Goal: Task Accomplishment & Management: Use online tool/utility

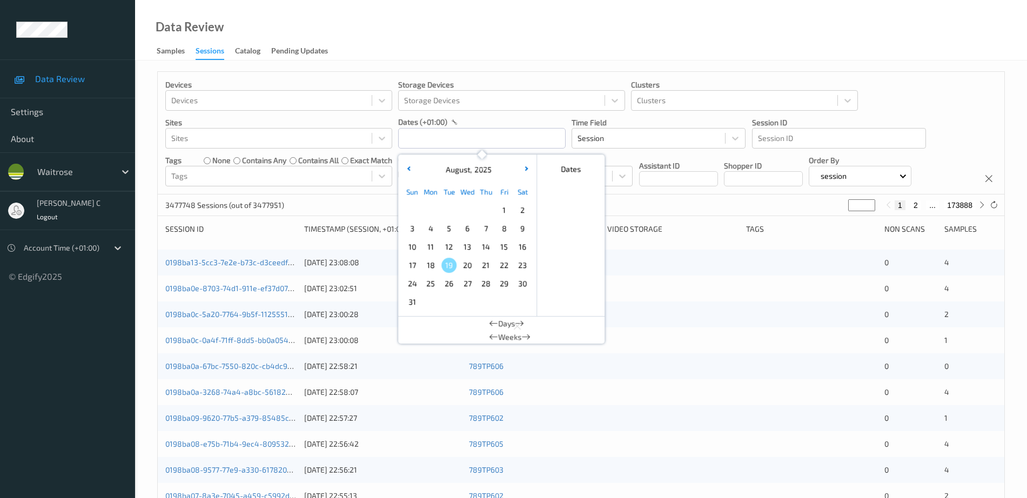
click at [462, 148] on input "text" at bounding box center [481, 138] width 167 height 21
click at [430, 267] on span "18" at bounding box center [430, 265] width 15 height 15
type input "18/08/2025 00:00 -> 18/08/2025 23:59"
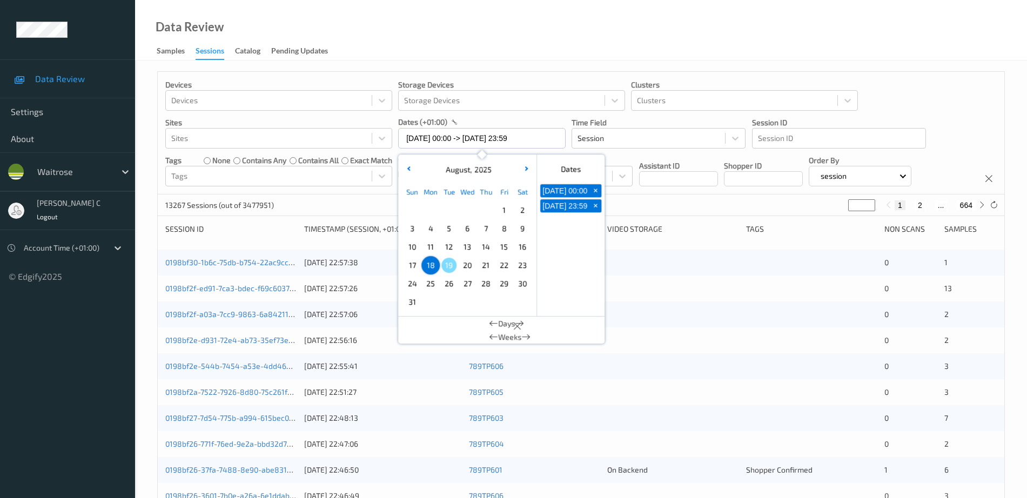
click at [555, 31] on div "Data Review Samples Sessions Catalog Pending Updates" at bounding box center [581, 30] width 892 height 61
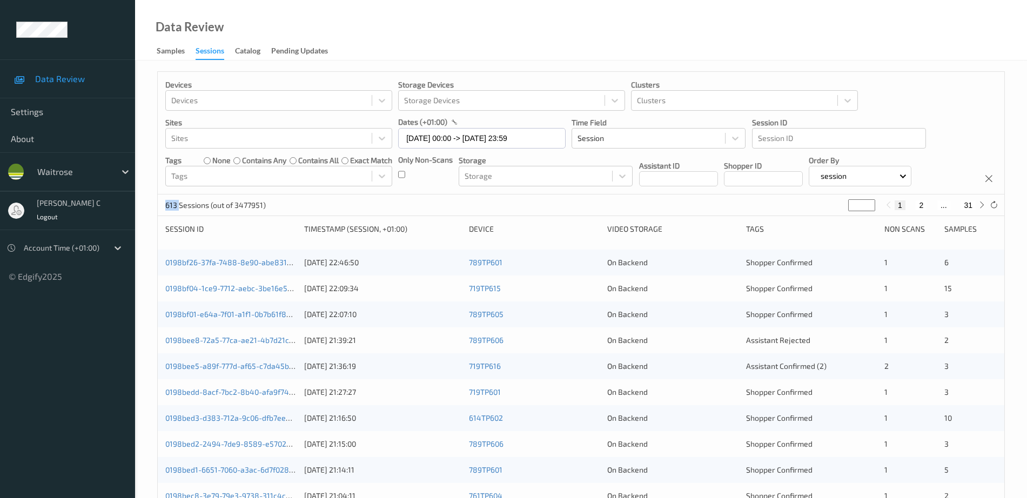
drag, startPoint x: 178, startPoint y: 203, endPoint x: 166, endPoint y: 205, distance: 12.7
click at [166, 205] on p "613 Sessions (out of 3477951)" at bounding box center [215, 205] width 100 height 11
click at [430, 190] on div "Devices Devices Storage Devices Storage Devices Clusters Clusters Sites Sites d…" at bounding box center [581, 133] width 847 height 123
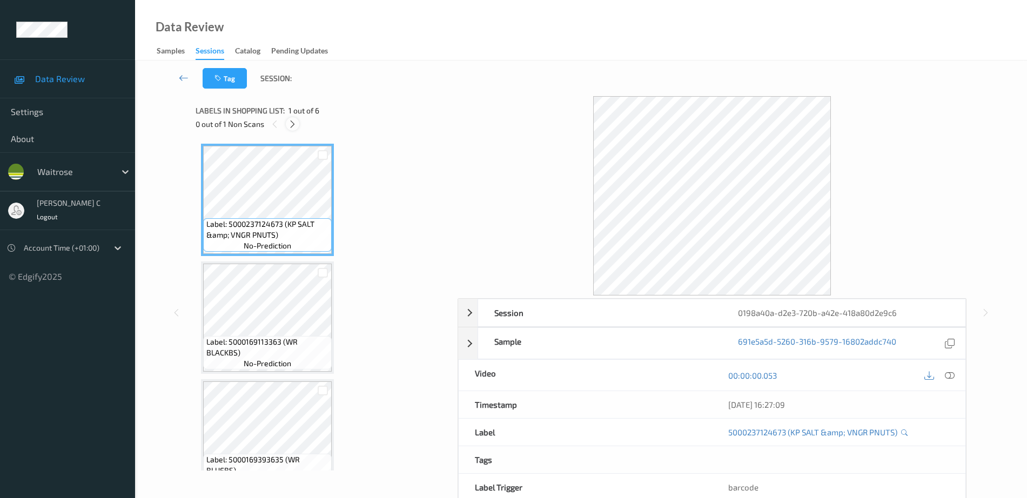
click at [287, 124] on div at bounding box center [293, 124] width 14 height 14
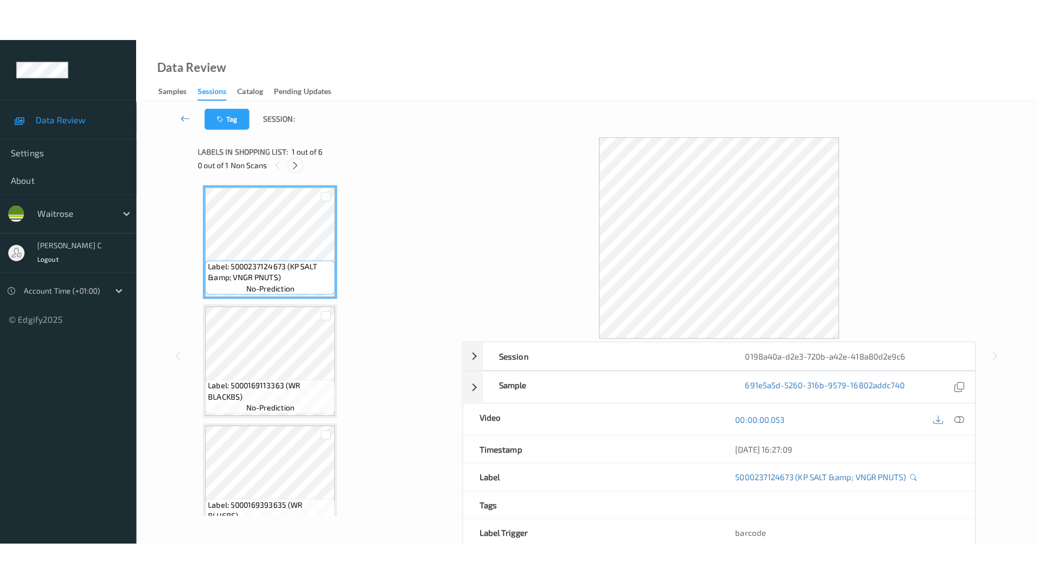
scroll to position [359, 0]
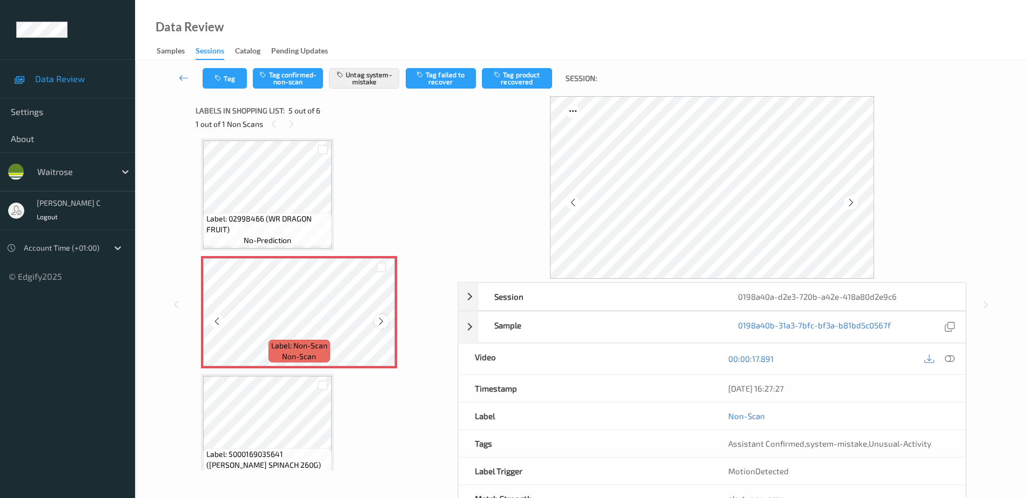
click at [379, 319] on icon at bounding box center [381, 322] width 9 height 10
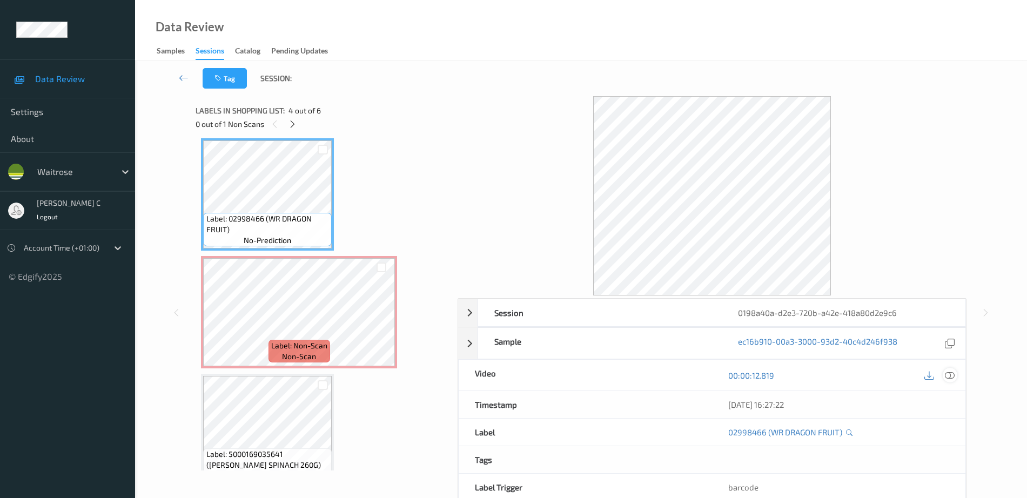
click at [950, 379] on icon at bounding box center [950, 376] width 10 height 10
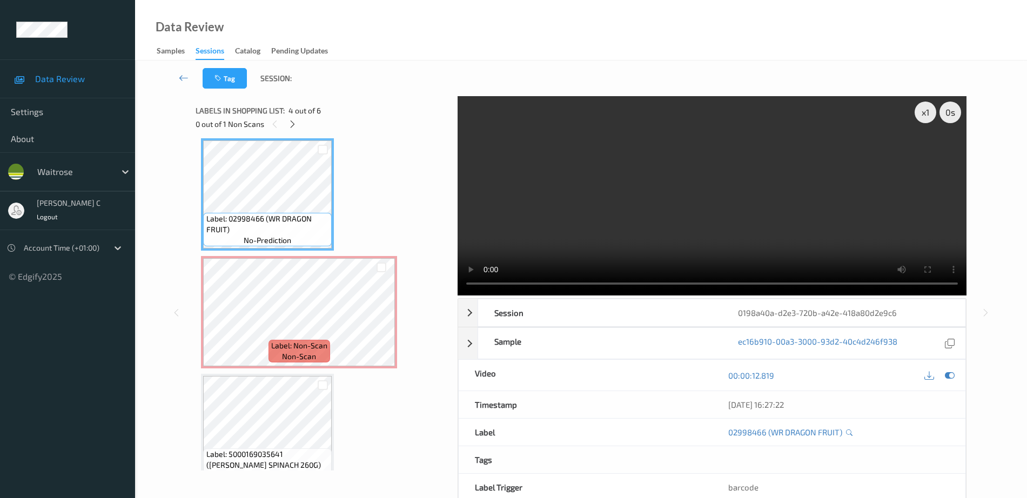
scroll to position [294, 0]
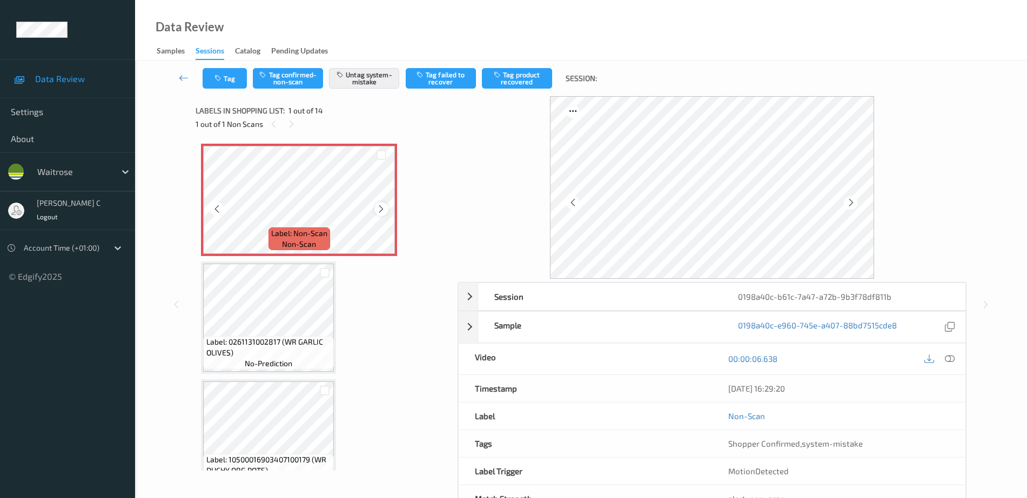
click at [380, 209] on icon at bounding box center [381, 209] width 9 height 10
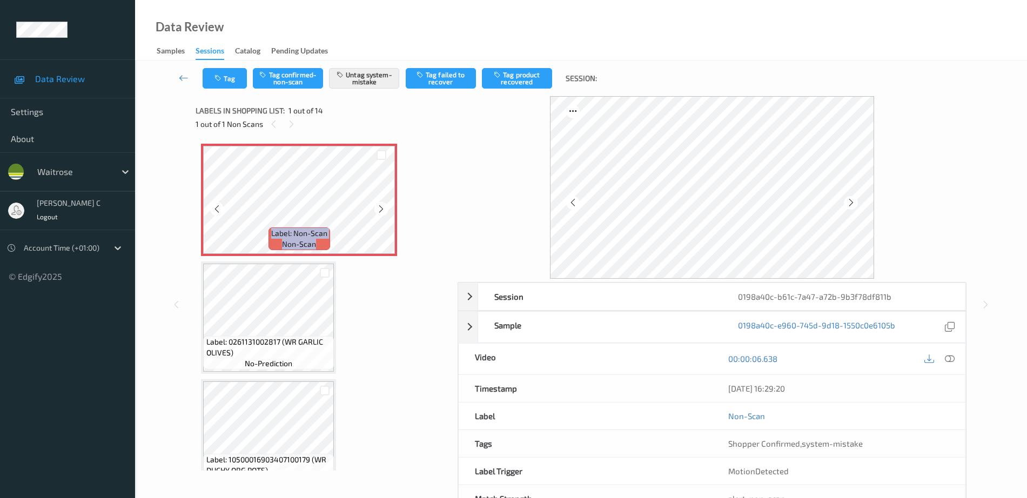
click at [380, 209] on icon at bounding box center [381, 209] width 9 height 10
click at [949, 360] on icon at bounding box center [950, 359] width 10 height 10
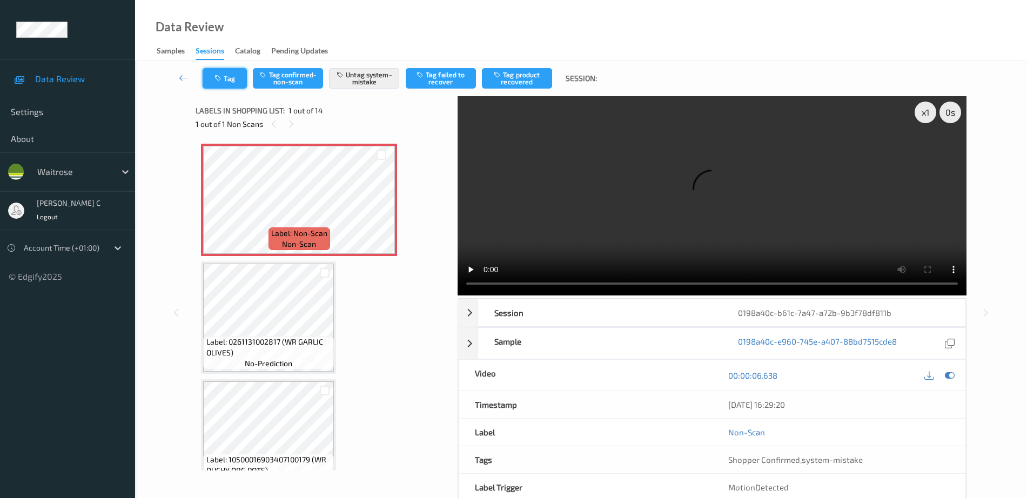
click at [215, 83] on button "Tag" at bounding box center [225, 78] width 44 height 21
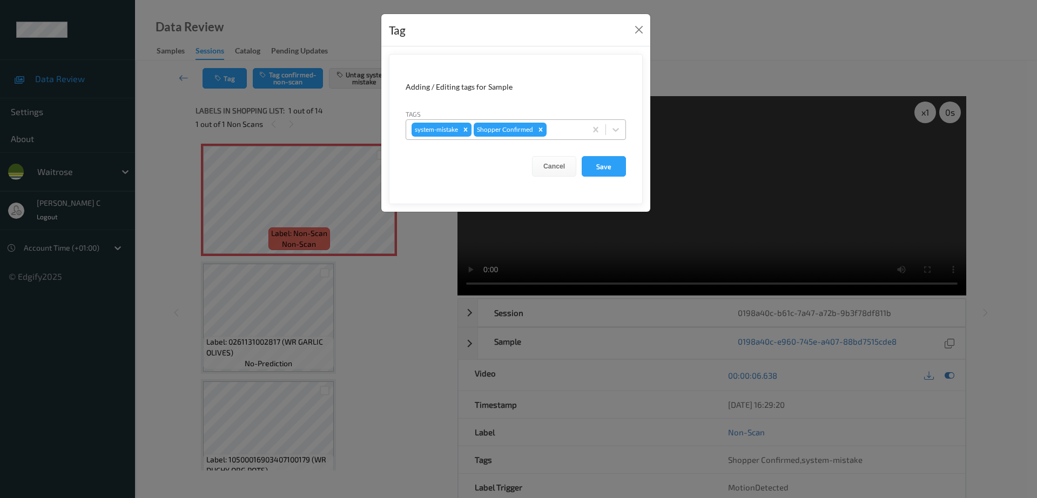
click at [568, 129] on div at bounding box center [565, 129] width 32 height 13
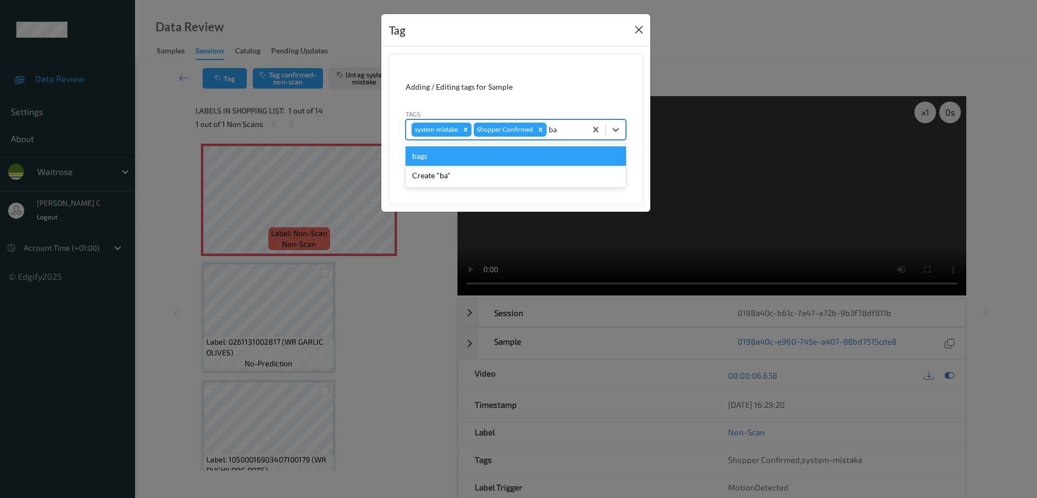
type input "ba"
click at [639, 29] on button "Close" at bounding box center [639, 29] width 15 height 15
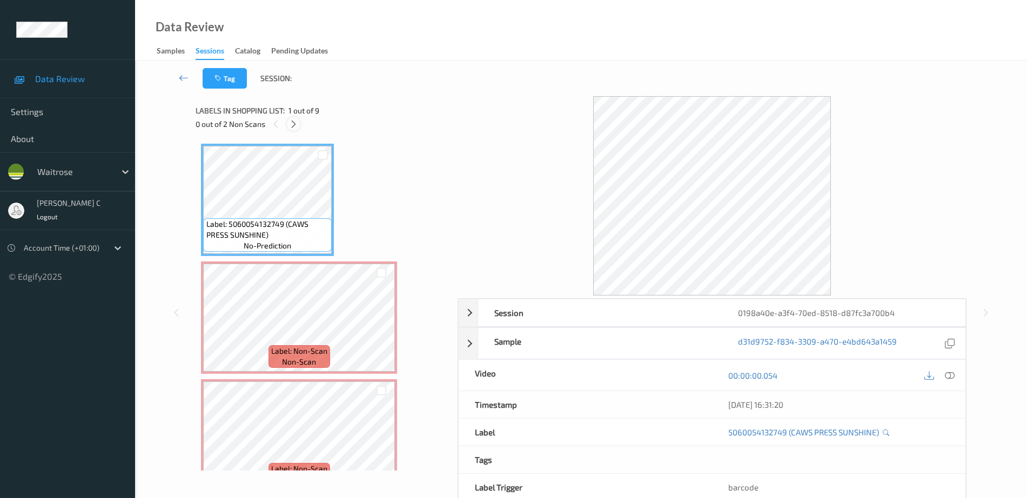
click at [298, 126] on icon at bounding box center [293, 124] width 9 height 10
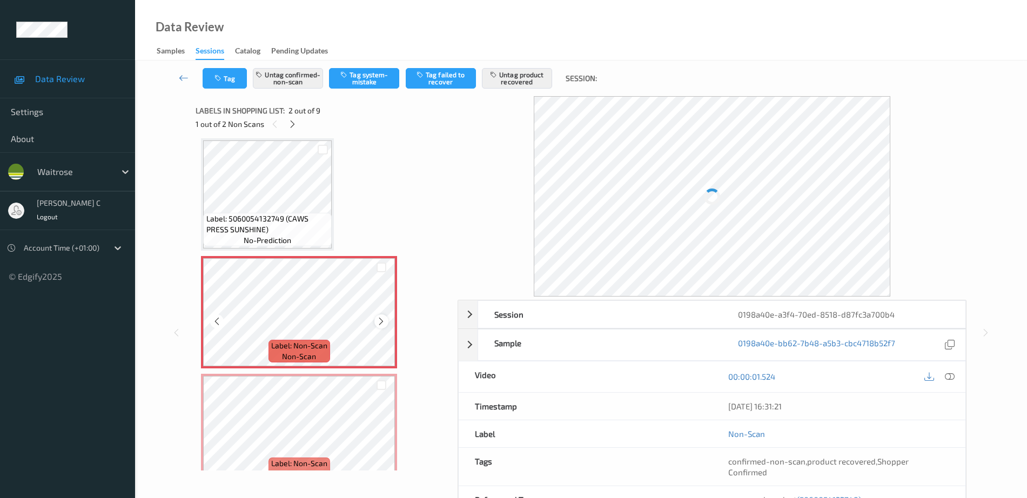
click at [379, 321] on icon at bounding box center [381, 322] width 9 height 10
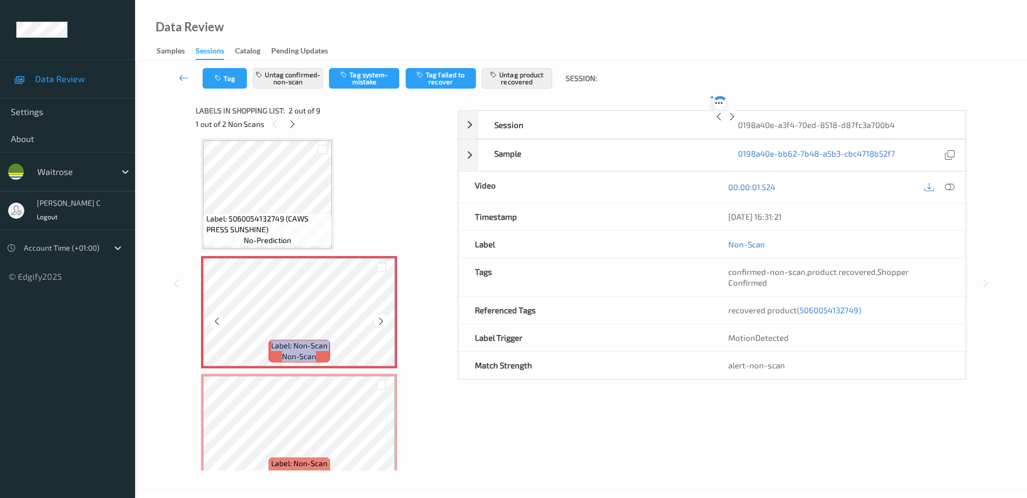
click at [379, 321] on icon at bounding box center [381, 322] width 9 height 10
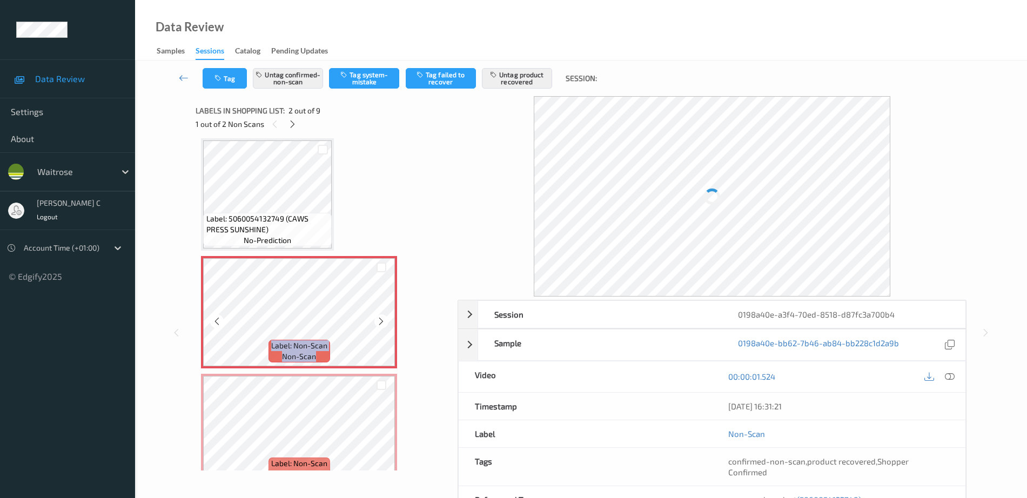
click at [379, 321] on icon at bounding box center [381, 322] width 9 height 10
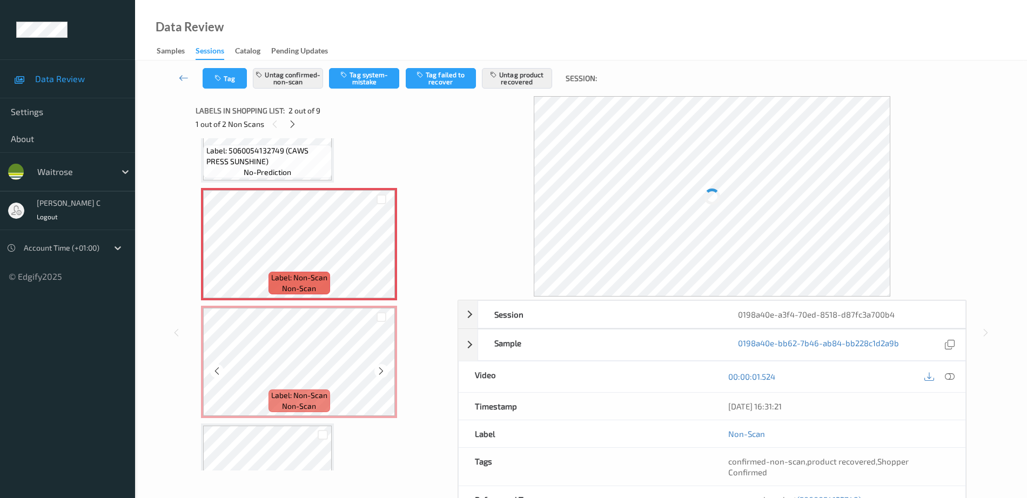
scroll to position [140, 0]
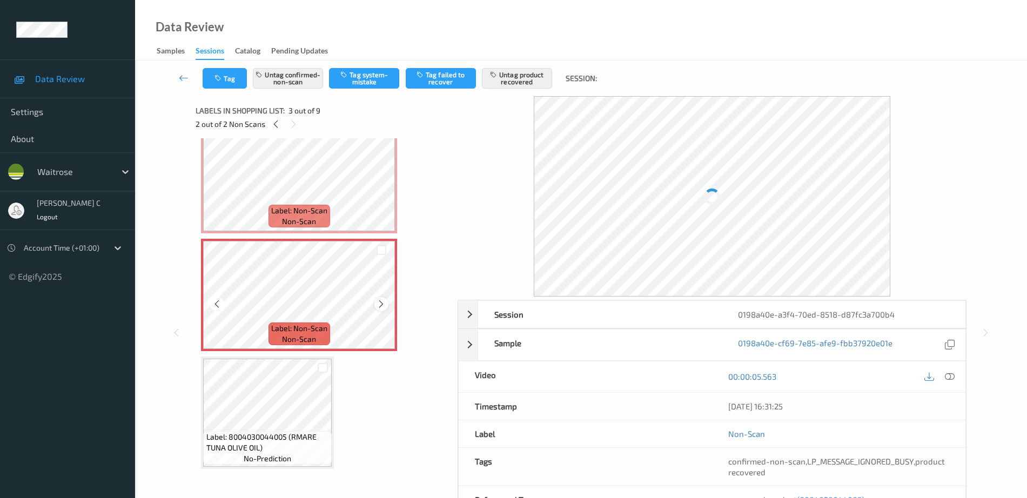
click at [383, 304] on icon at bounding box center [381, 304] width 9 height 10
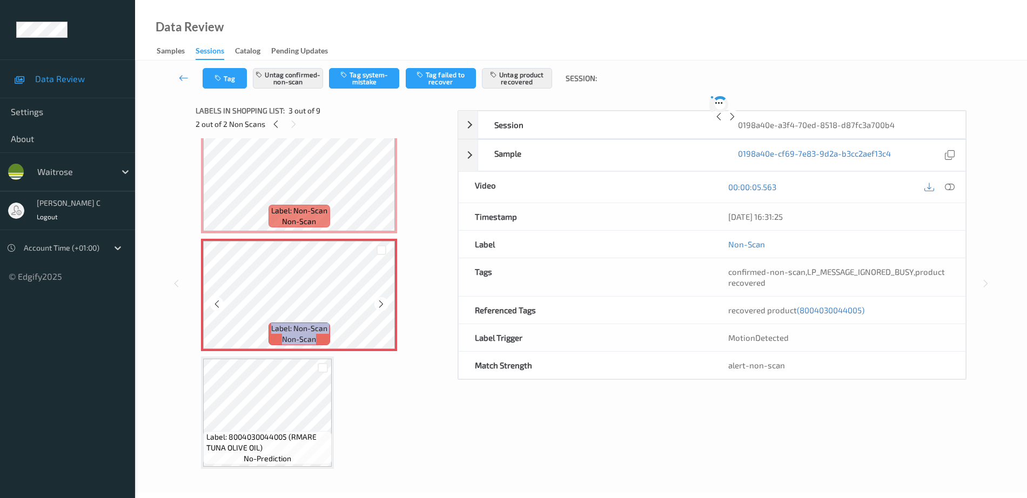
click at [383, 304] on icon at bounding box center [381, 304] width 9 height 10
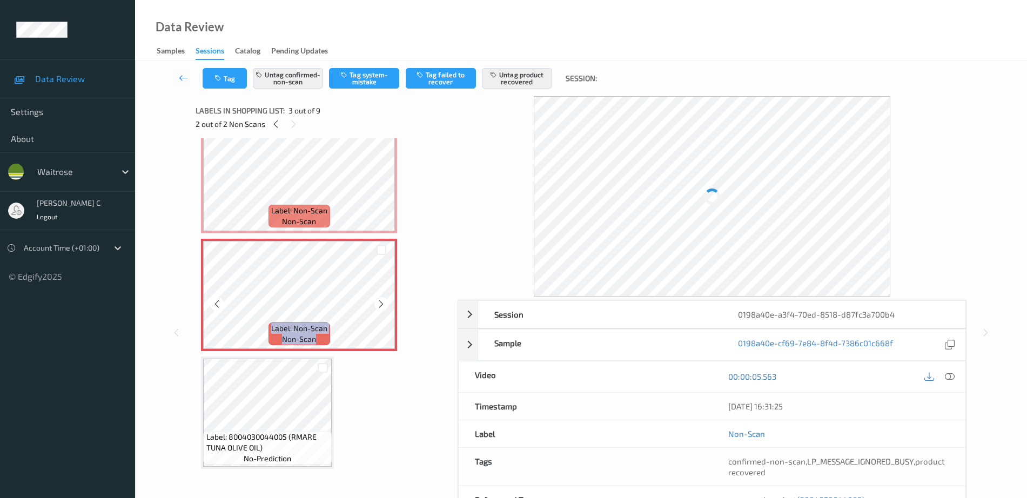
click at [383, 304] on icon at bounding box center [381, 304] width 9 height 10
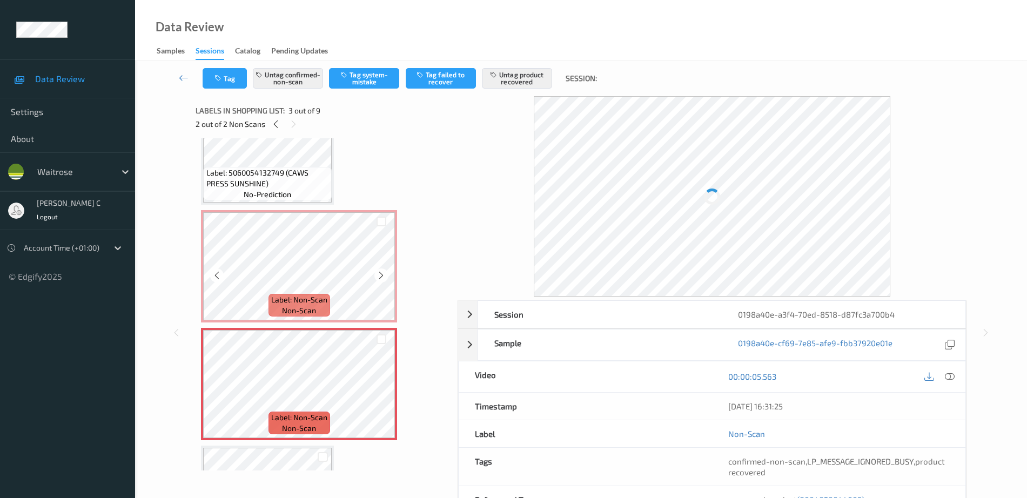
scroll to position [0, 0]
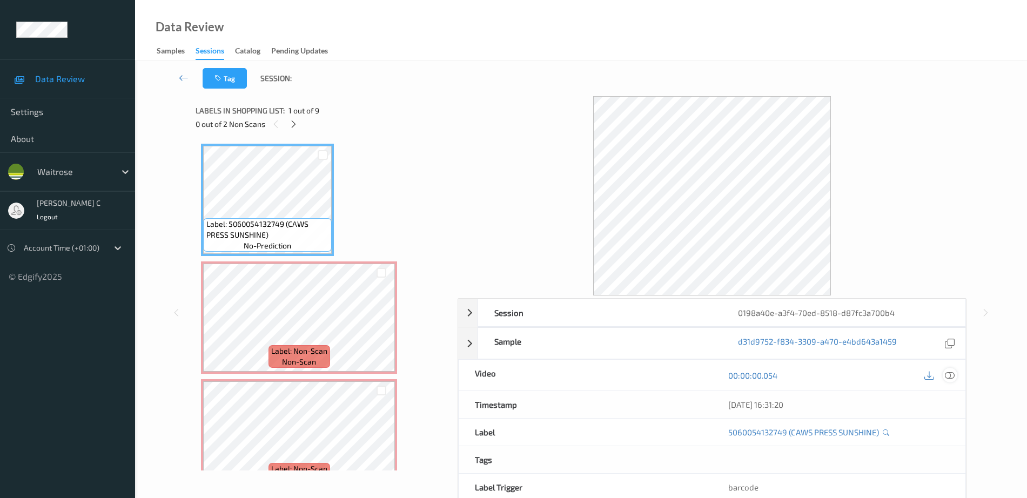
click at [949, 376] on icon at bounding box center [950, 376] width 10 height 10
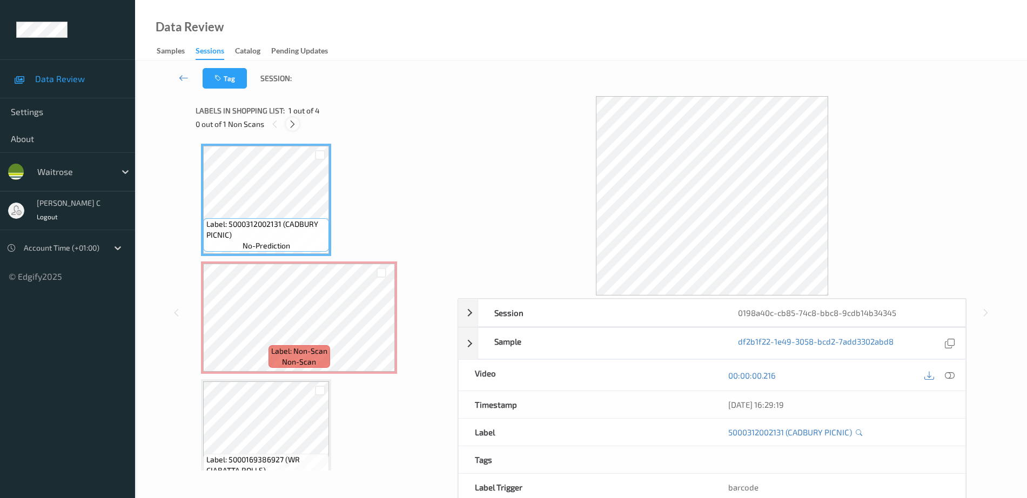
click at [289, 119] on icon at bounding box center [292, 124] width 9 height 10
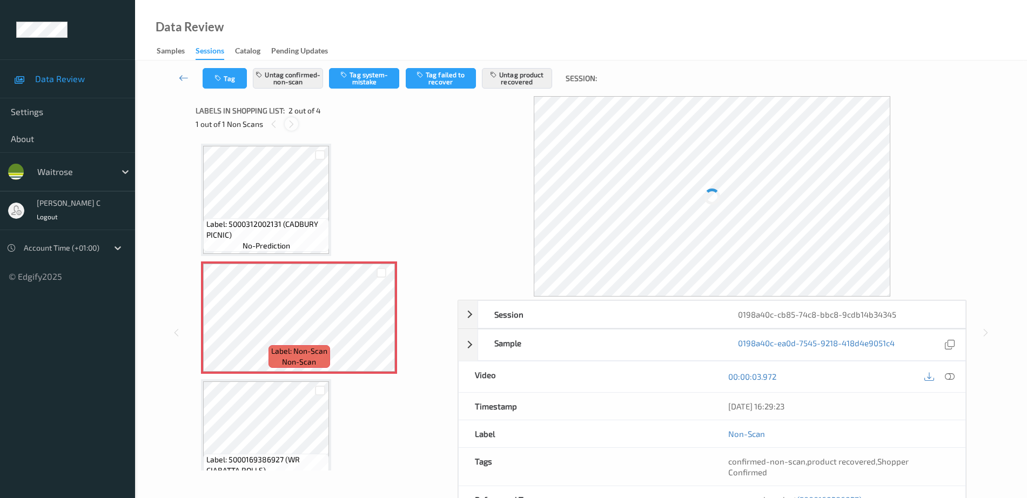
scroll to position [5, 0]
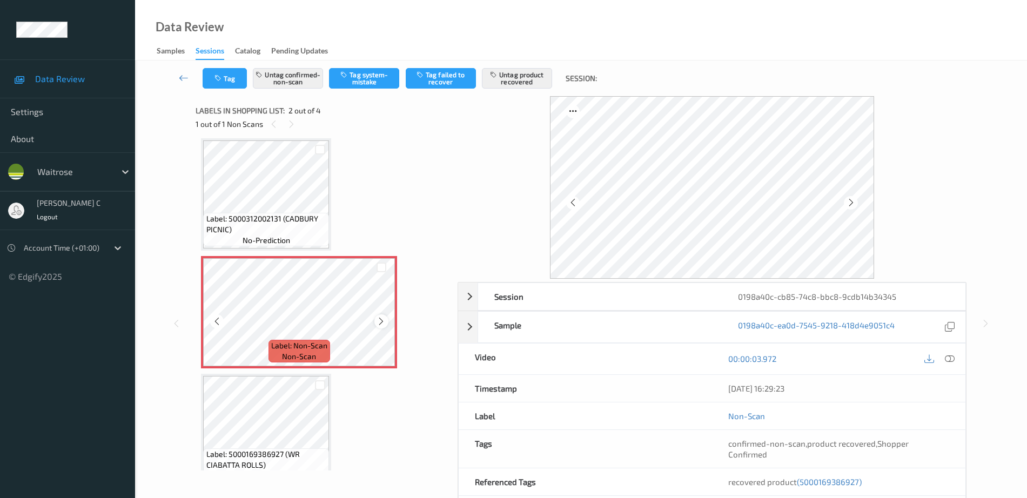
click at [380, 319] on icon at bounding box center [381, 322] width 9 height 10
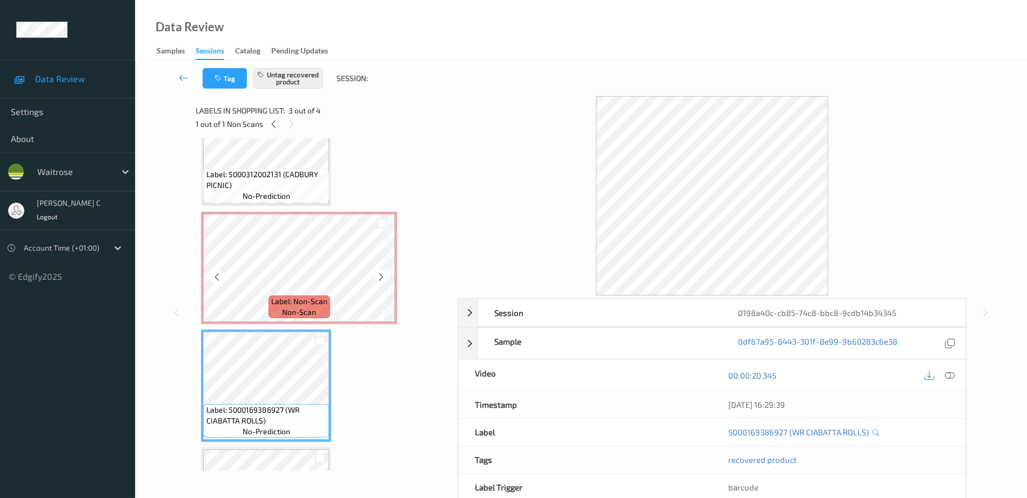
scroll to position [0, 0]
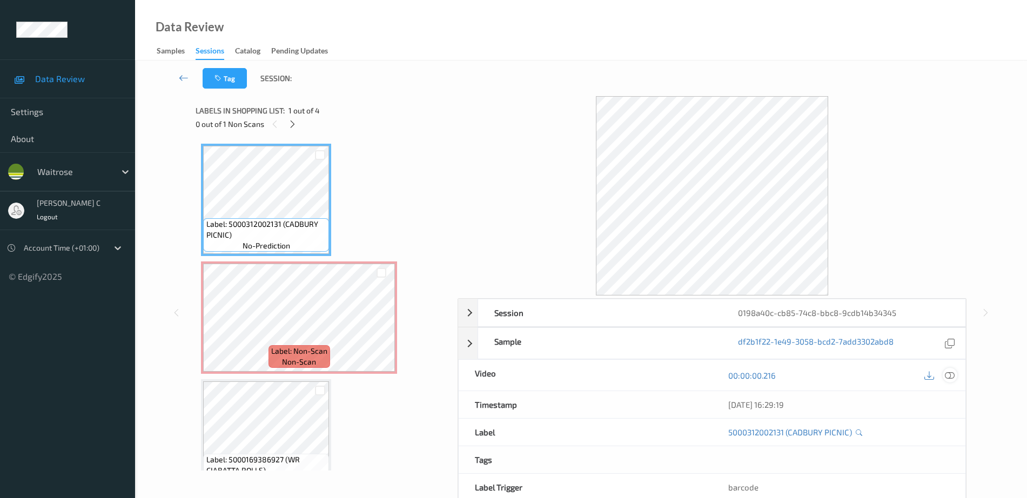
click at [952, 376] on icon at bounding box center [950, 376] width 10 height 10
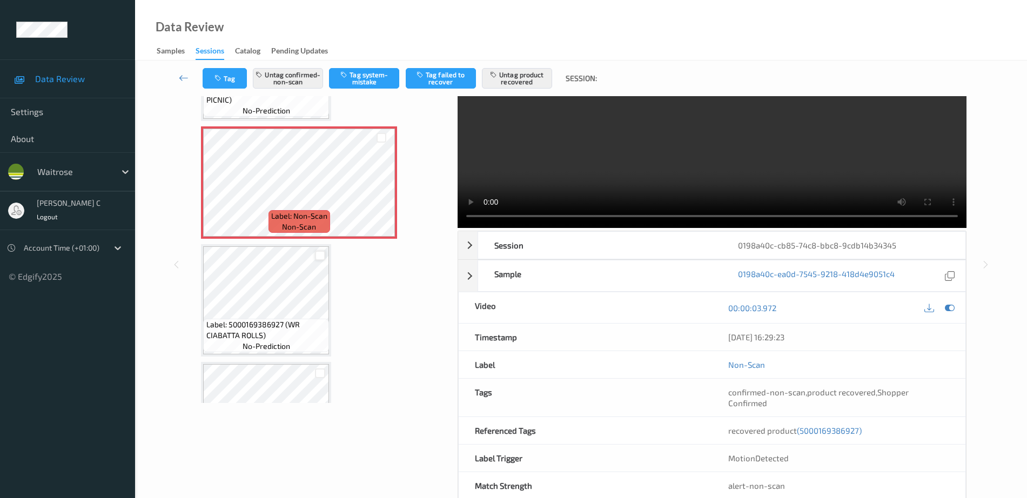
scroll to position [53, 0]
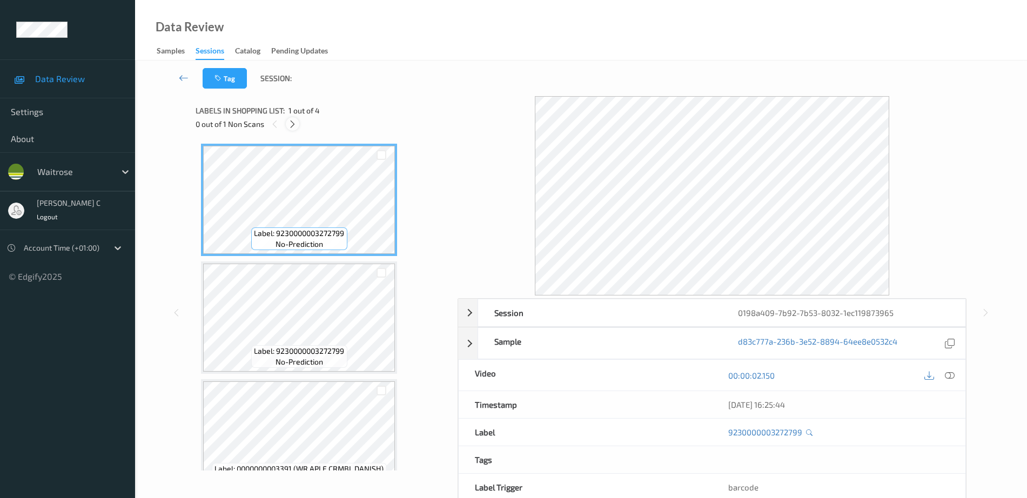
click at [289, 120] on icon at bounding box center [292, 124] width 9 height 10
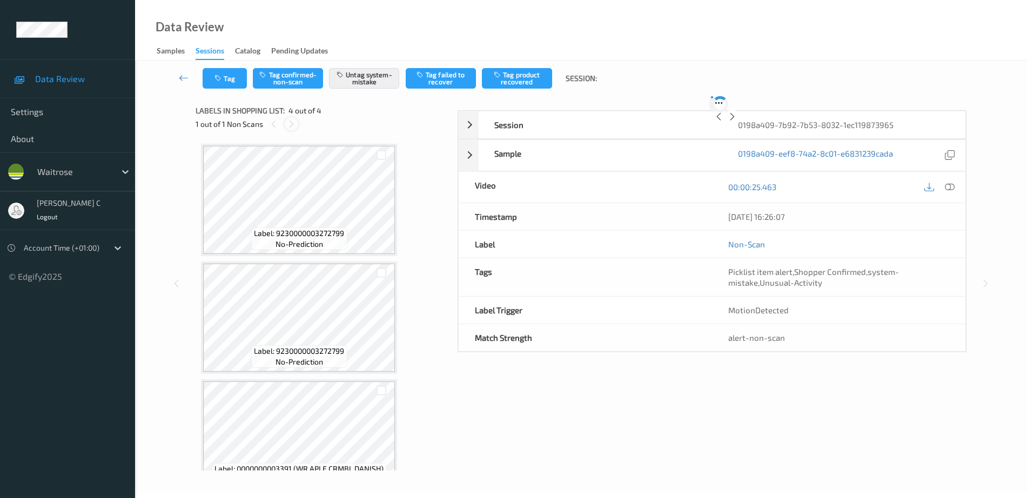
scroll to position [144, 0]
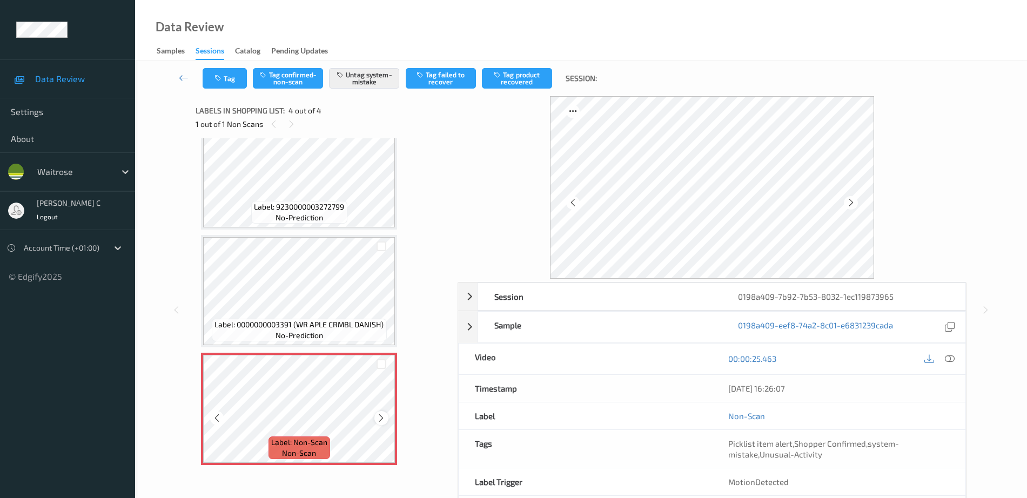
click at [382, 415] on icon at bounding box center [381, 418] width 9 height 10
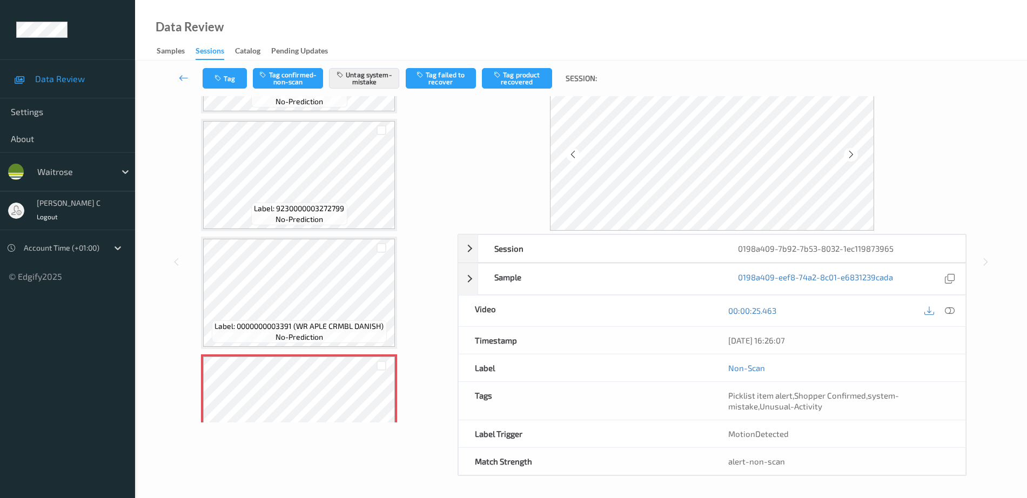
scroll to position [77, 0]
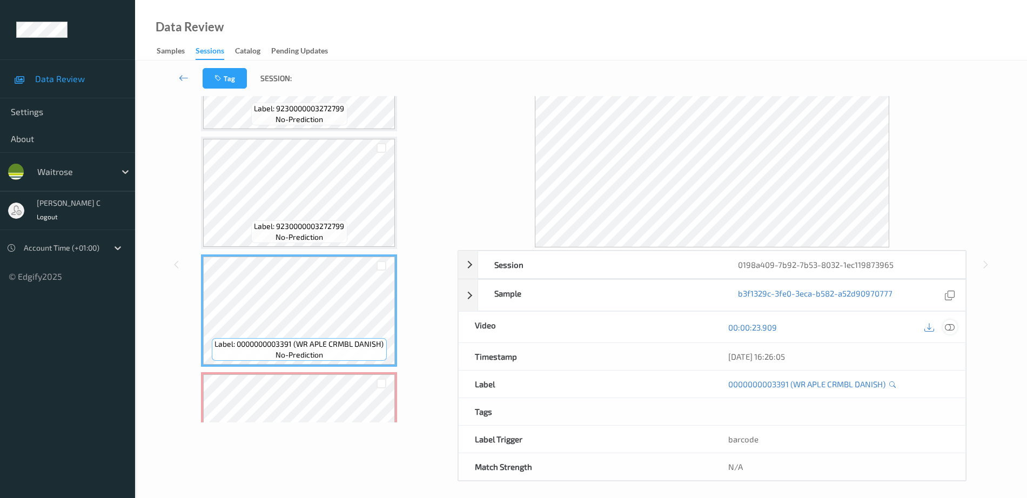
click at [948, 331] on icon at bounding box center [950, 328] width 10 height 10
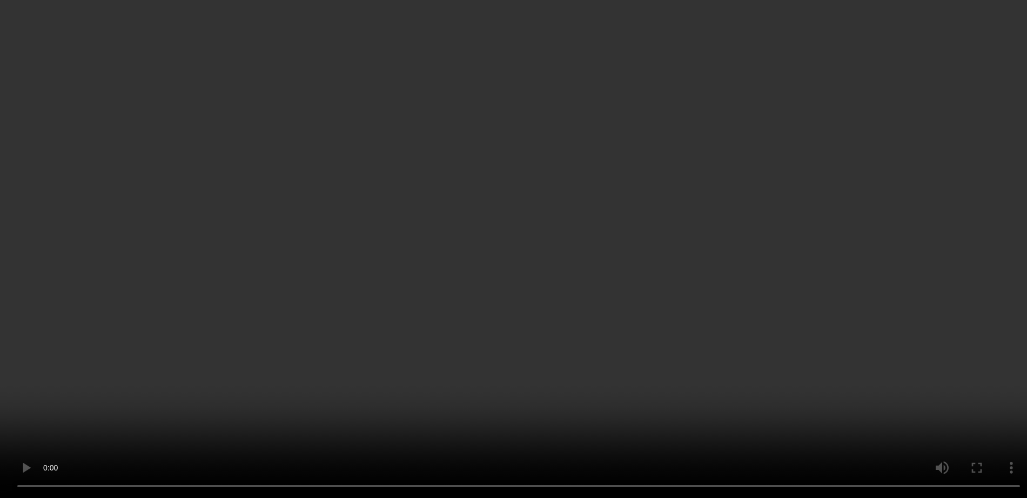
scroll to position [144, 0]
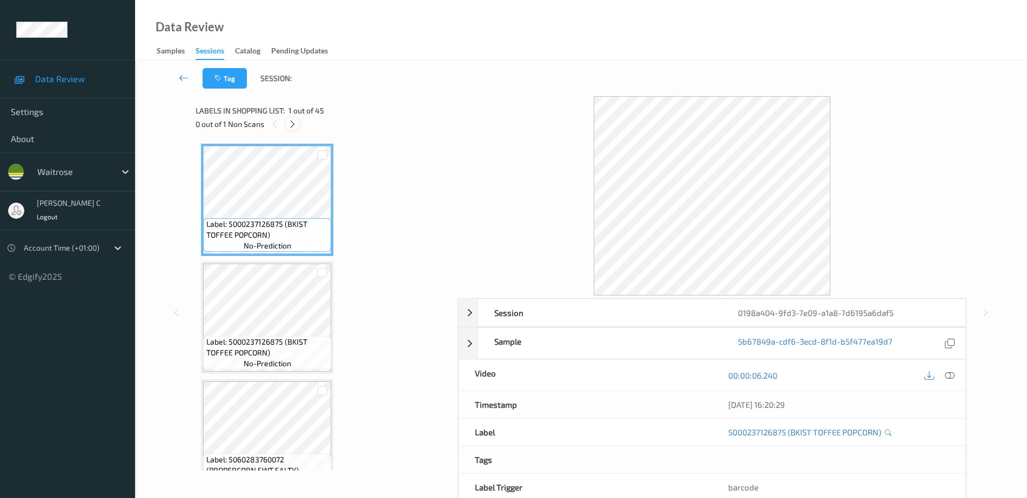
click at [295, 123] on icon at bounding box center [292, 124] width 9 height 10
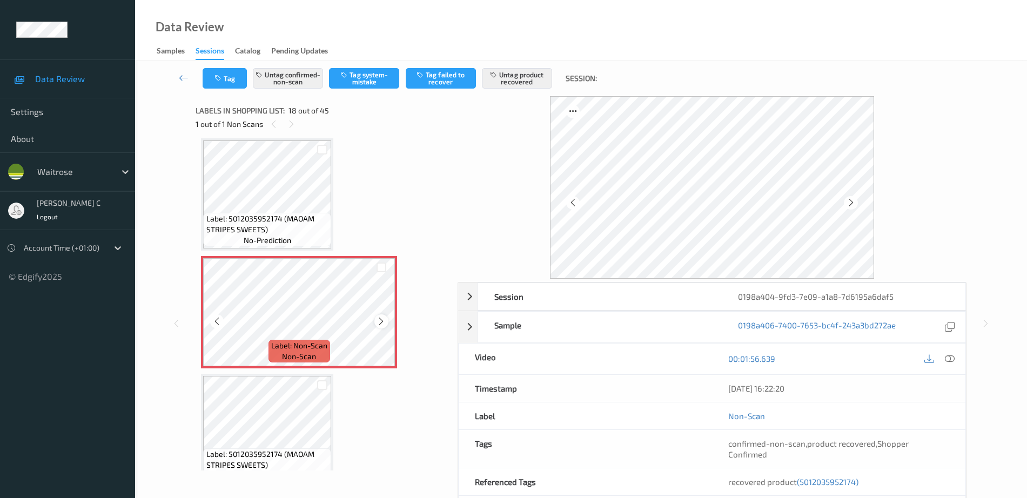
click at [380, 320] on icon at bounding box center [381, 322] width 9 height 10
click at [380, 319] on icon at bounding box center [381, 322] width 9 height 10
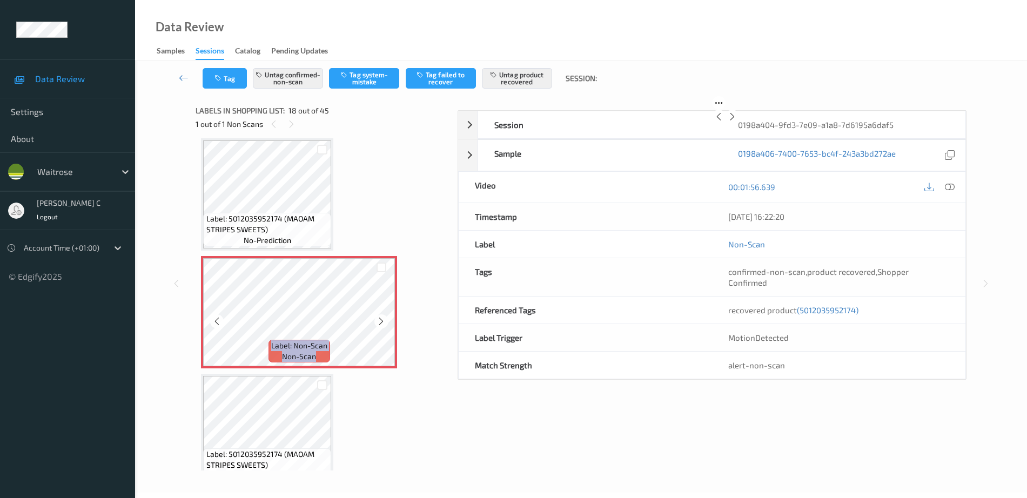
click at [380, 319] on icon at bounding box center [381, 322] width 9 height 10
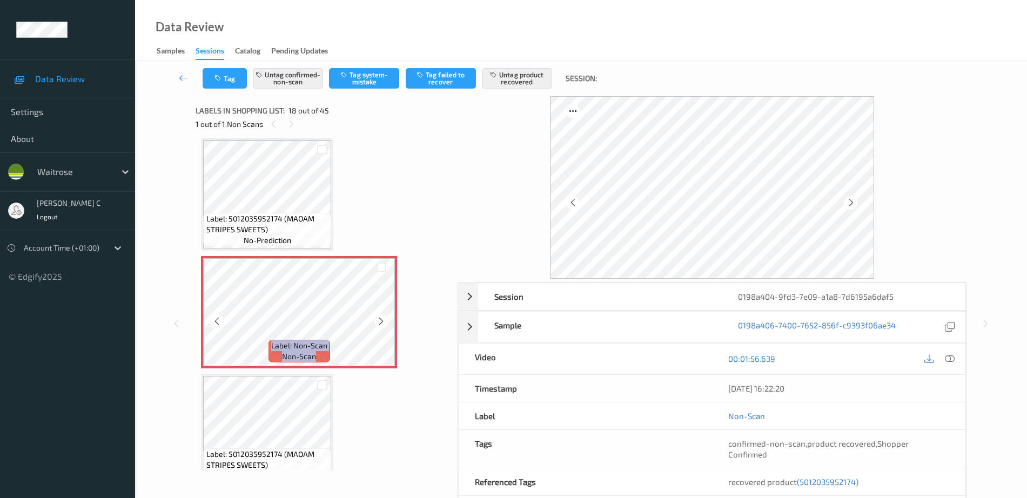
click at [380, 319] on icon at bounding box center [381, 322] width 9 height 10
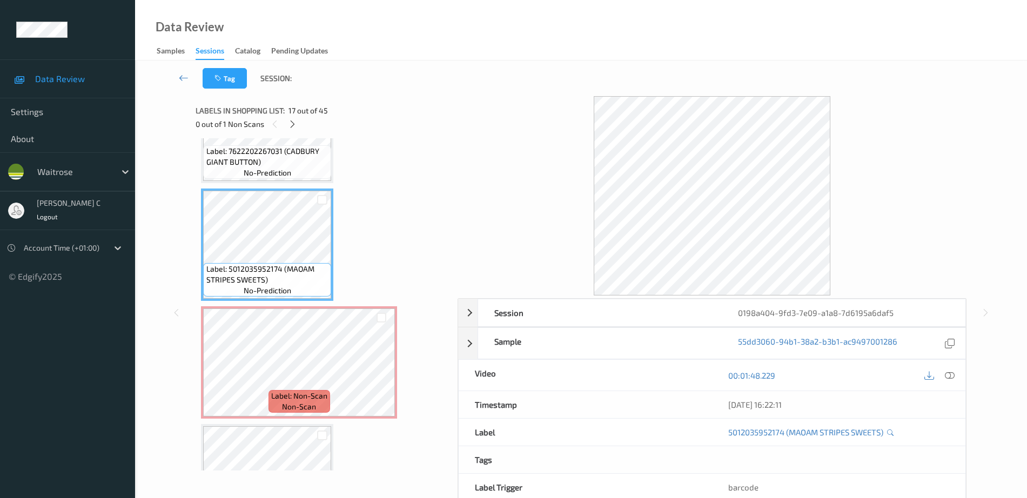
scroll to position [1822, 0]
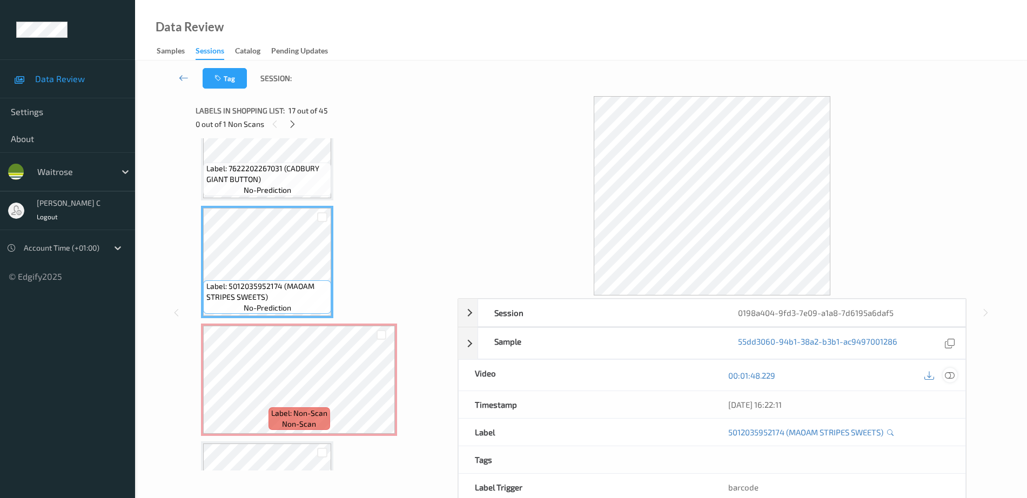
click at [949, 372] on icon at bounding box center [950, 376] width 10 height 10
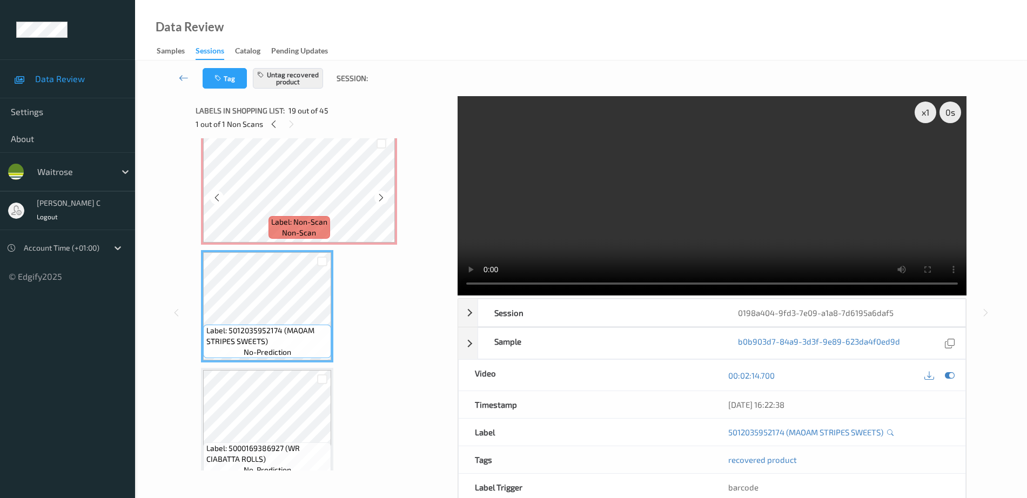
scroll to position [2025, 0]
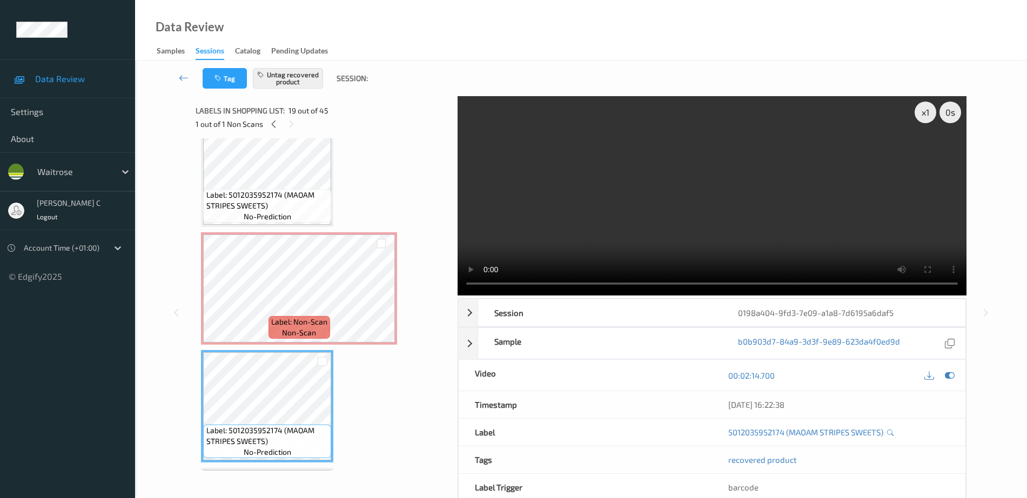
scroll to position [1822, 0]
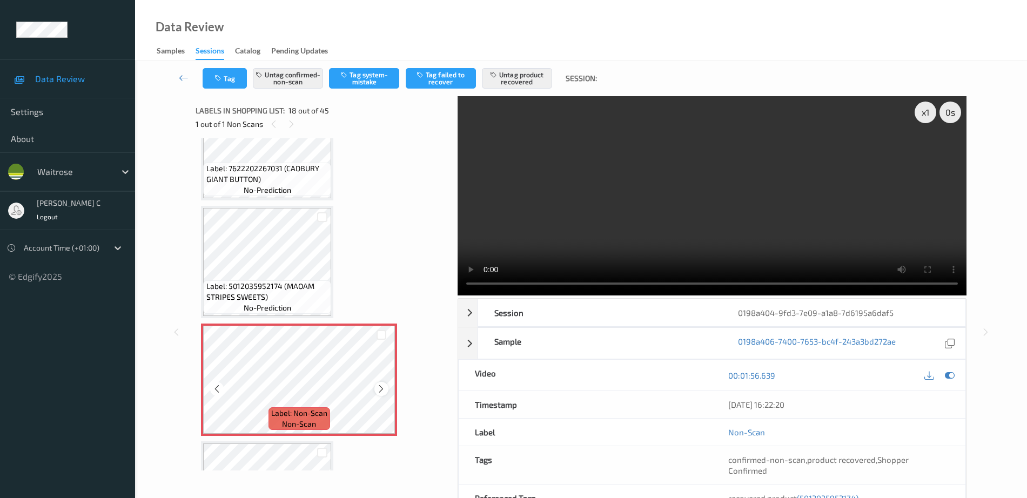
click at [383, 393] on icon at bounding box center [381, 389] width 9 height 10
click at [317, 408] on span "Label: Non-Scan" at bounding box center [299, 413] width 56 height 11
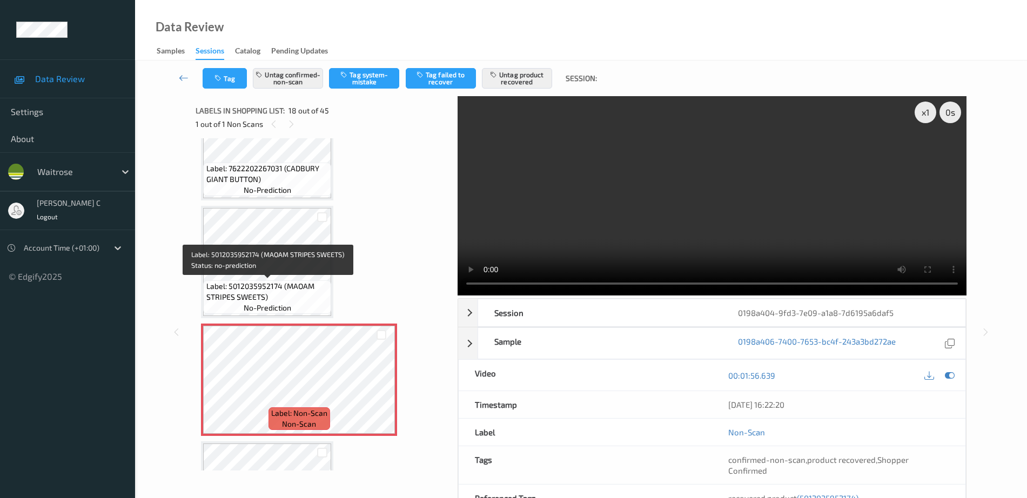
click at [284, 288] on span "Label: 5012035952174 (MAOAM STRIPES SWEETS)" at bounding box center [267, 292] width 123 height 22
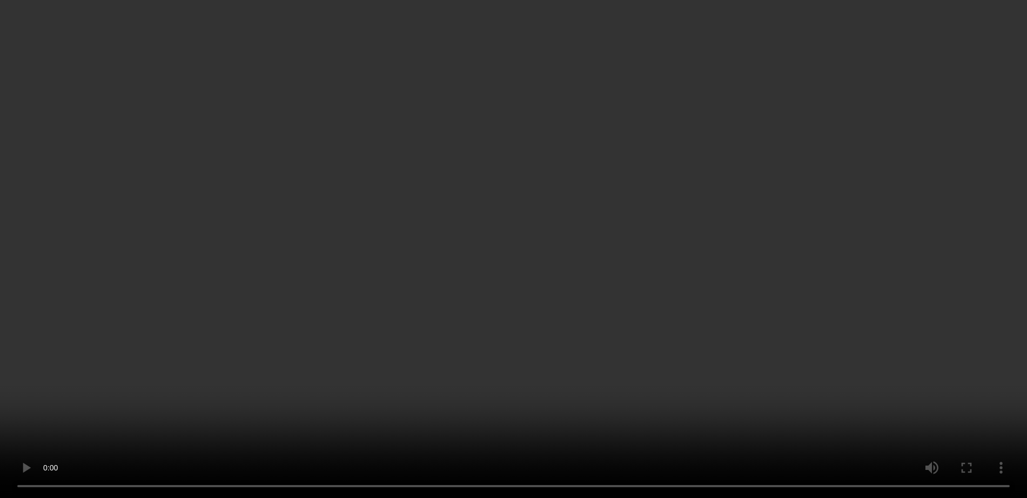
scroll to position [1958, 0]
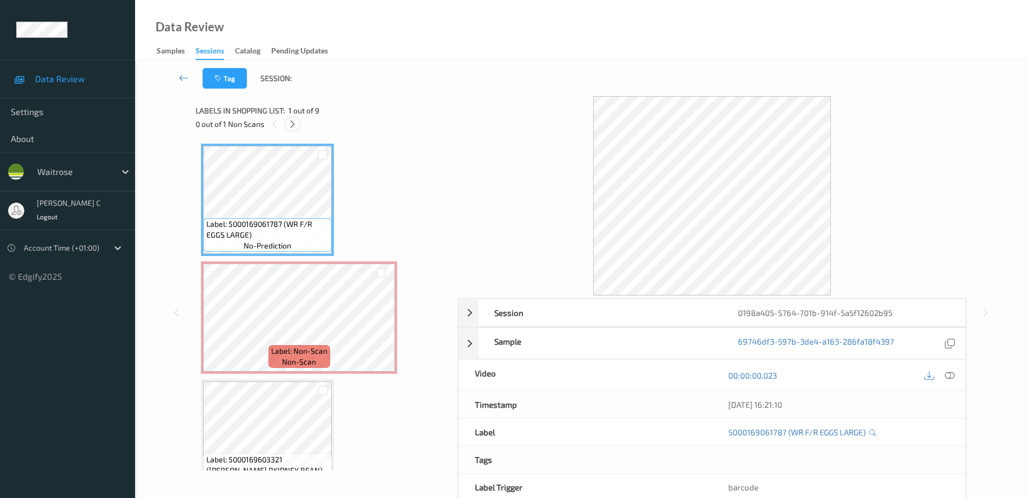
click at [293, 129] on div at bounding box center [293, 124] width 14 height 14
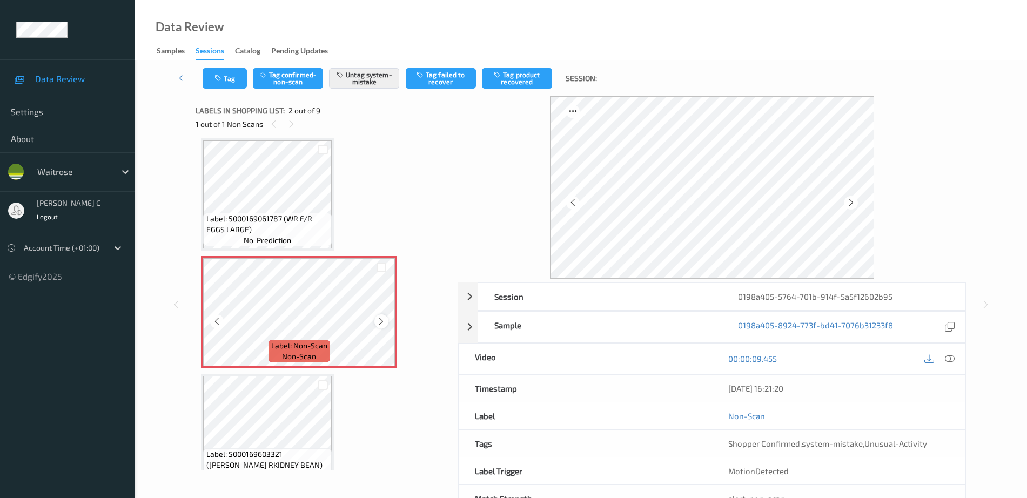
click at [381, 314] on div at bounding box center [381, 321] width 14 height 14
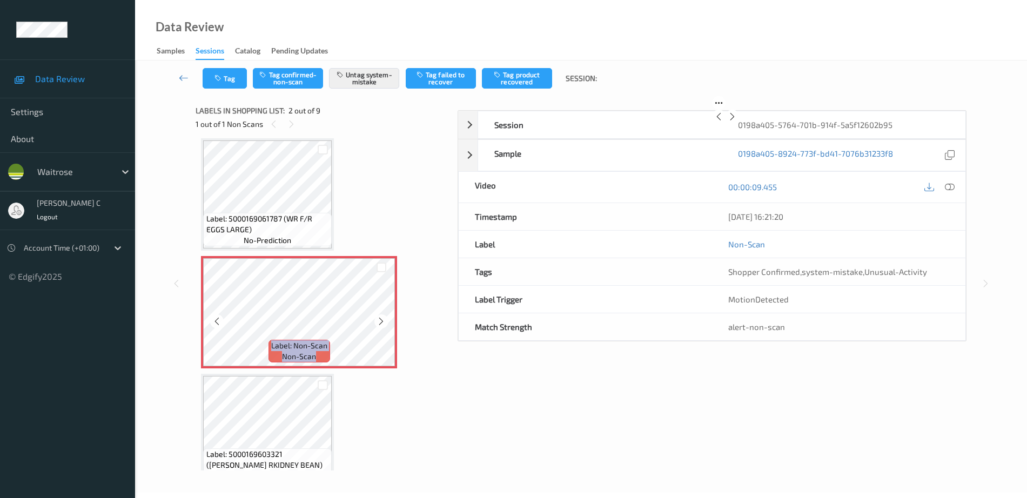
click at [381, 314] on div at bounding box center [381, 321] width 14 height 14
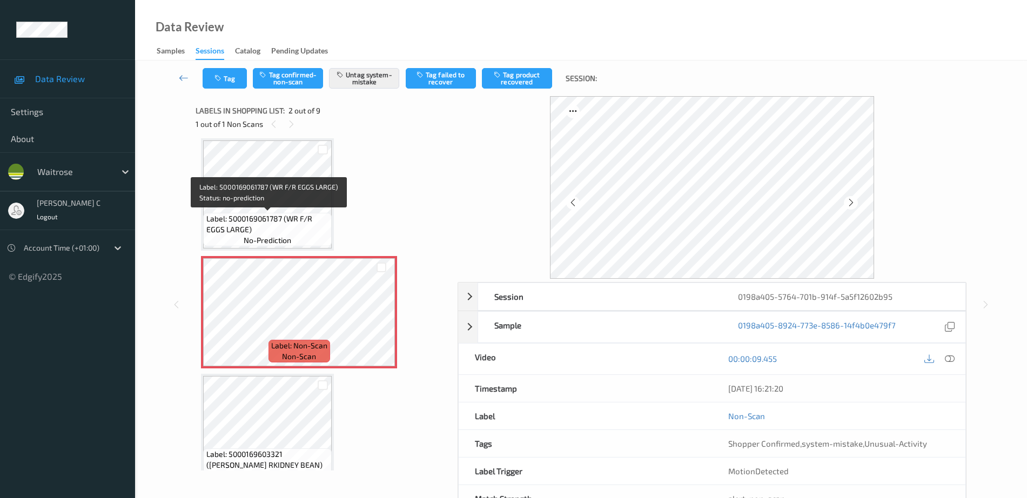
click at [304, 237] on div "Label: 5000169061787 (WR F/R EGGS LARGE) no-prediction" at bounding box center [267, 229] width 129 height 33
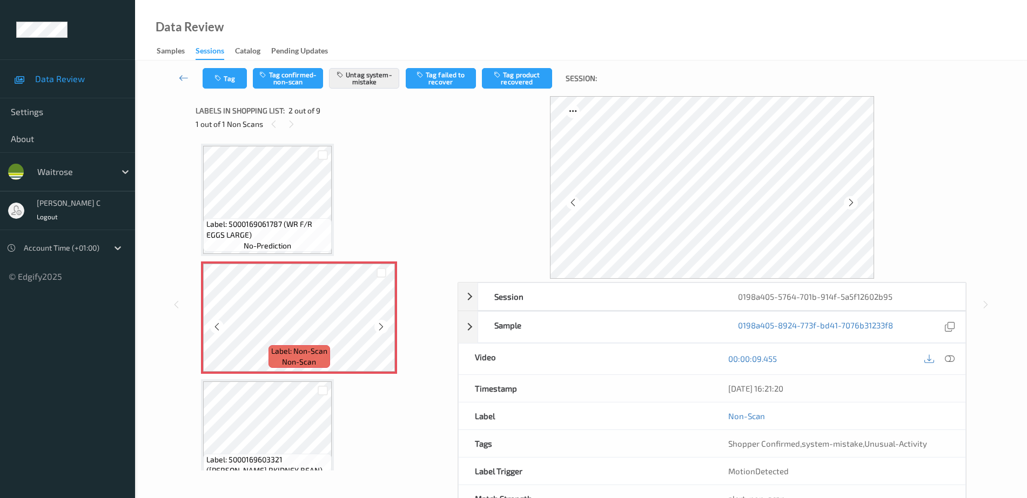
scroll to position [135, 0]
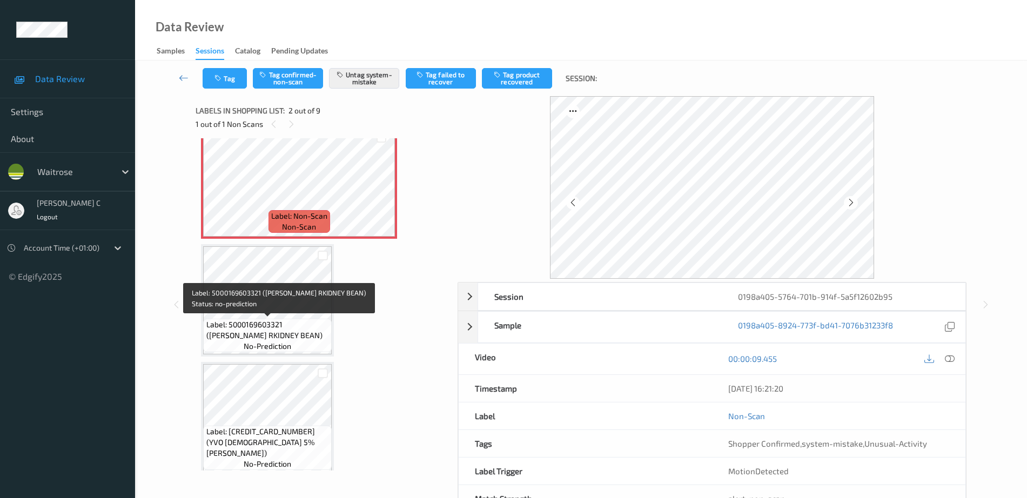
click at [271, 345] on span "no-prediction" at bounding box center [268, 346] width 48 height 11
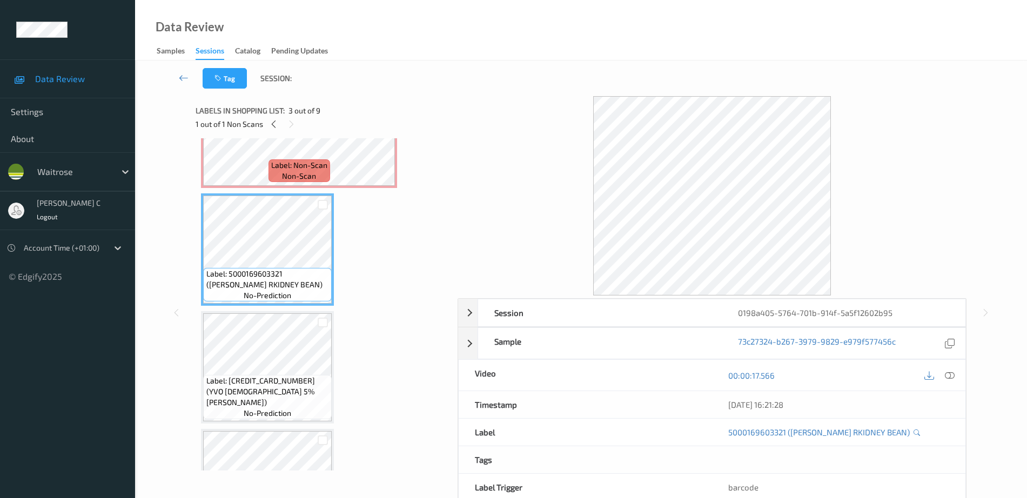
scroll to position [203, 0]
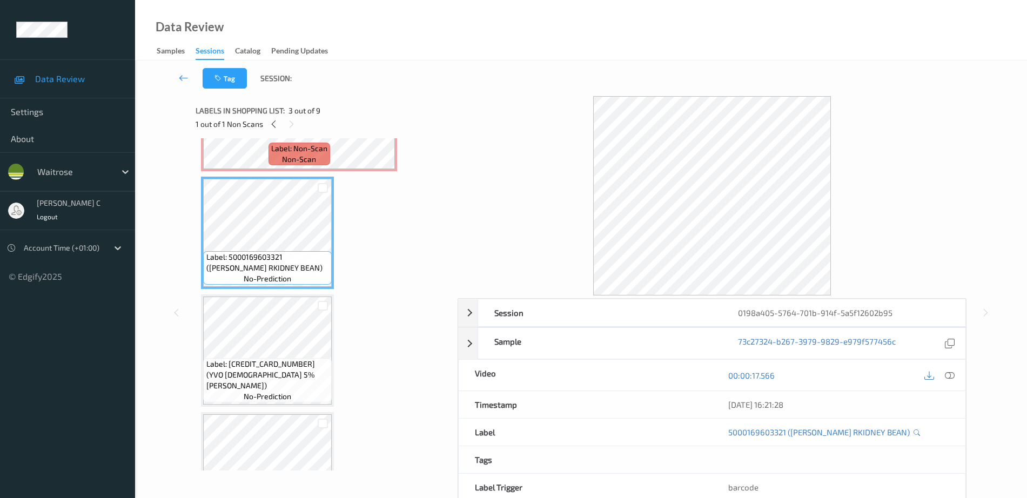
click at [263, 376] on span "Label: 5036589253532 (YVO GREEK 5% NAT YOG)" at bounding box center [267, 375] width 123 height 32
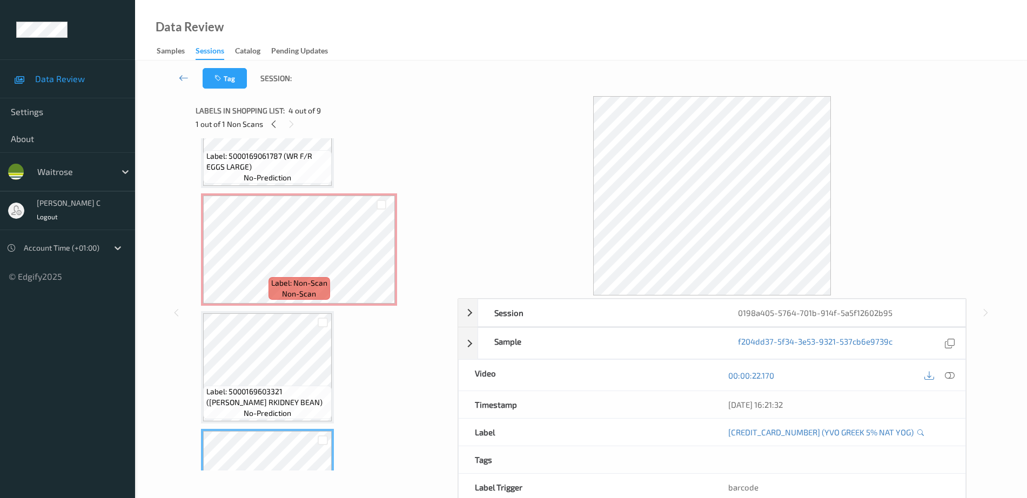
scroll to position [0, 0]
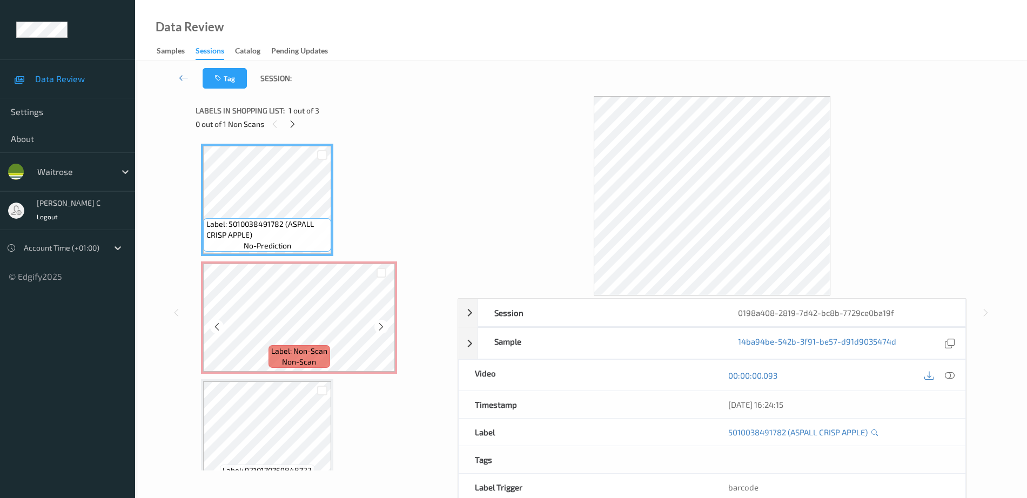
click at [261, 236] on span "Label: 5010038491782 (ASPALL CRISP APPLE)" at bounding box center [267, 230] width 123 height 22
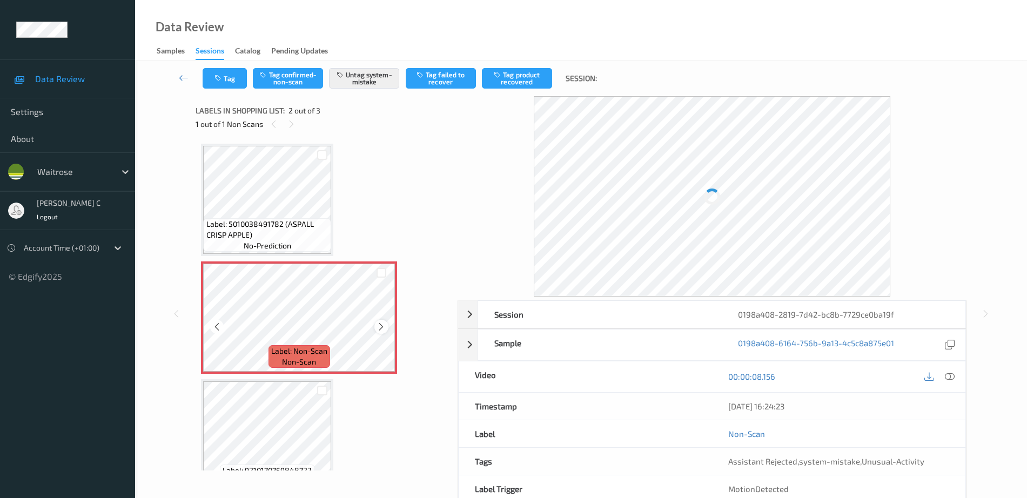
click at [376, 331] on div "Label: Non-Scan non-scan" at bounding box center [299, 318] width 196 height 112
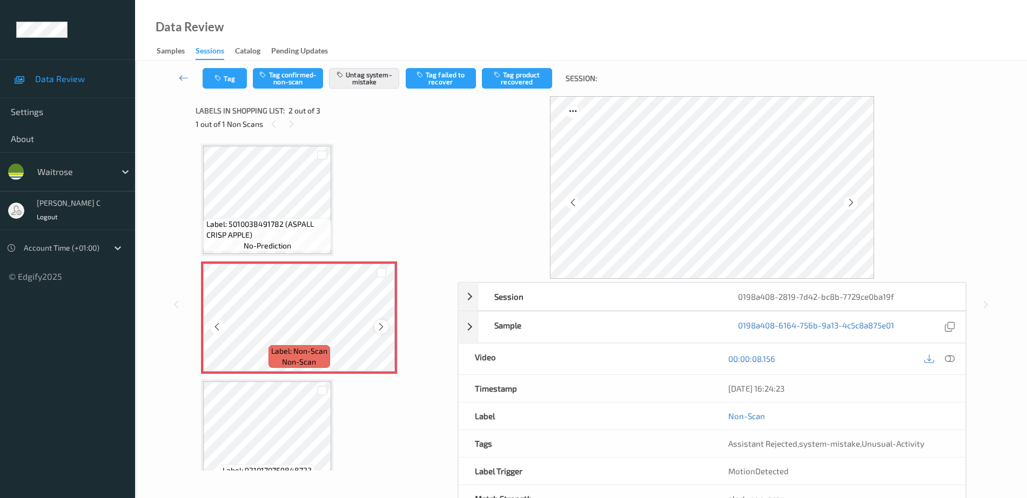
click at [379, 330] on icon at bounding box center [381, 327] width 9 height 10
click at [379, 329] on icon at bounding box center [381, 327] width 9 height 10
click at [280, 223] on span "Label: 5010038491782 (ASPALL CRISP APPLE)" at bounding box center [267, 230] width 123 height 22
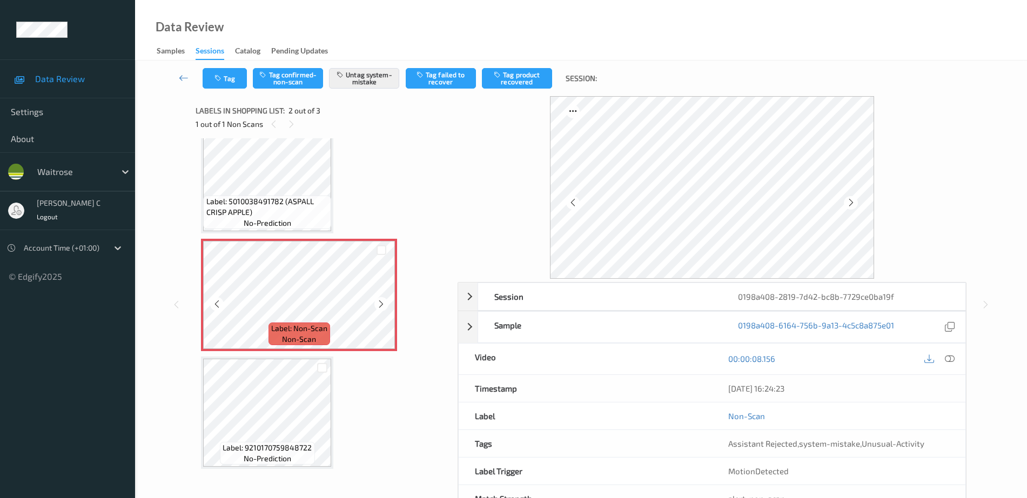
scroll to position [26, 0]
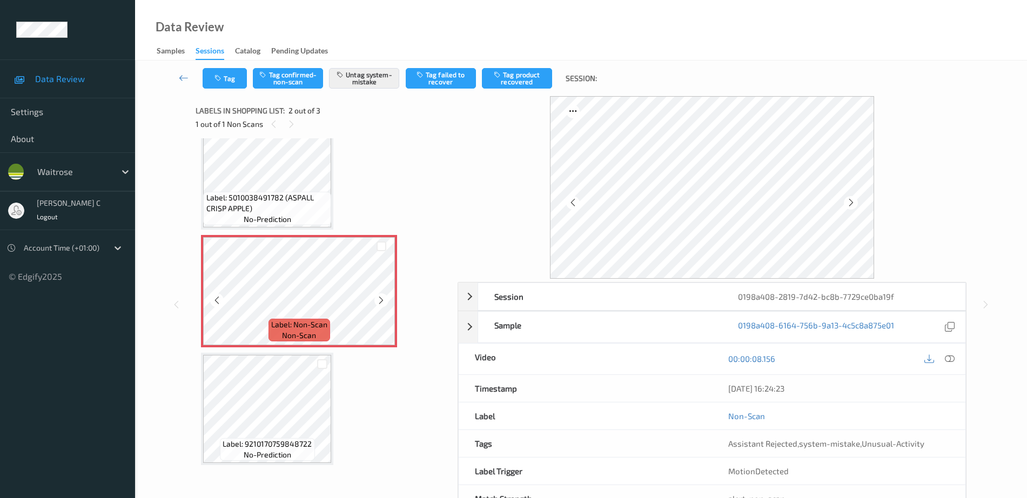
click at [270, 339] on div "Label: Non-Scan non-scan" at bounding box center [300, 330] width 62 height 23
